Goal: Transaction & Acquisition: Obtain resource

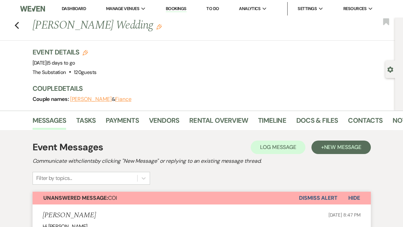
click at [75, 8] on link "Dashboard" at bounding box center [74, 9] width 24 height 6
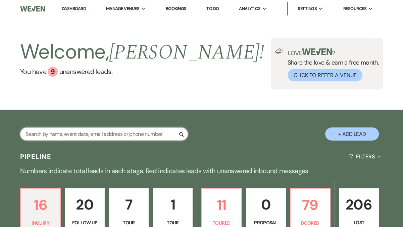
click at [134, 134] on input "text" at bounding box center [104, 133] width 168 height 13
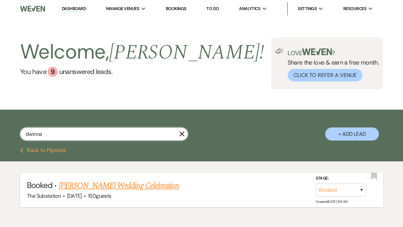
type input "dwinna"
click at [120, 186] on link "[PERSON_NAME] Wedding Celebration" at bounding box center [119, 185] width 120 height 12
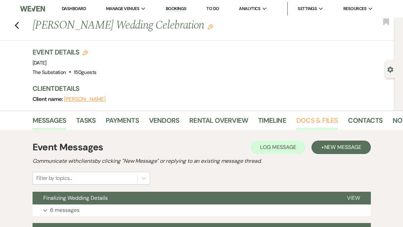
click at [314, 119] on link "Docs & Files" at bounding box center [318, 122] width 42 height 15
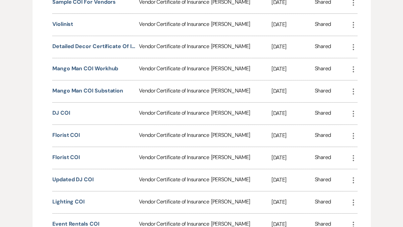
scroll to position [226, 0]
click at [354, 70] on use "button" at bounding box center [353, 69] width 1 height 6
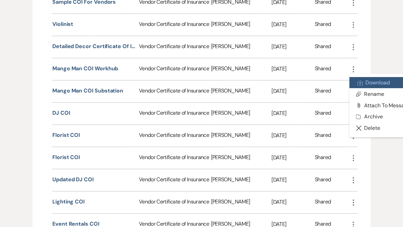
click at [375, 80] on link "Download Download" at bounding box center [384, 82] width 68 height 11
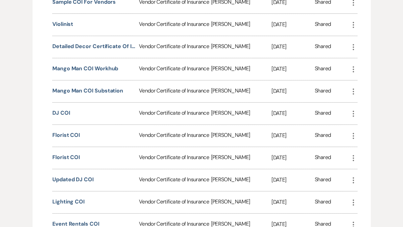
click at [353, 91] on icon "More" at bounding box center [354, 91] width 8 height 8
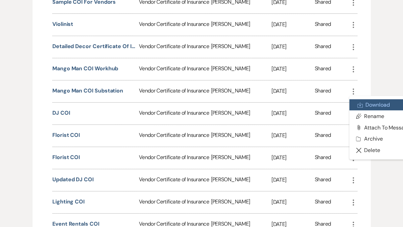
click at [363, 106] on link "Download Download" at bounding box center [384, 104] width 68 height 11
